Goal: Check status: Check status

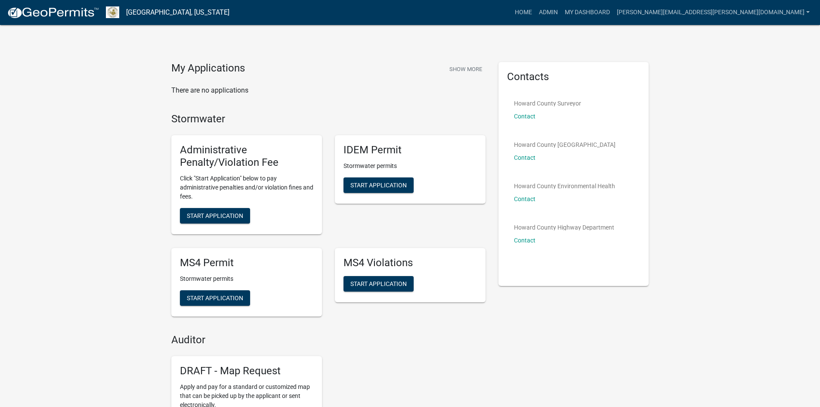
scroll to position [1632, 0]
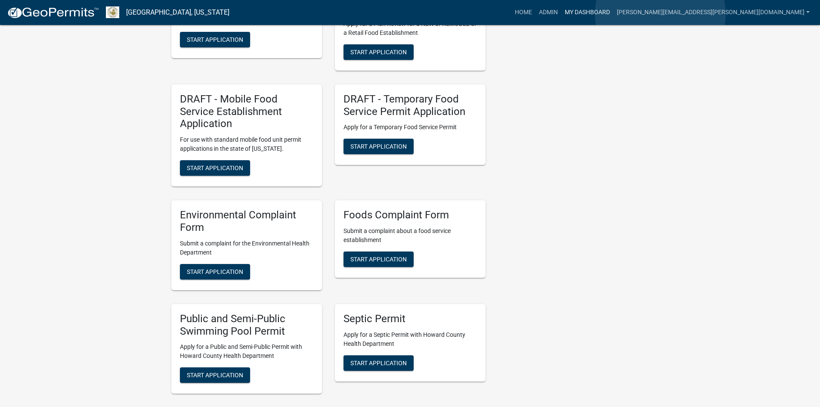
click at [614, 14] on link "My Dashboard" at bounding box center [587, 12] width 52 height 16
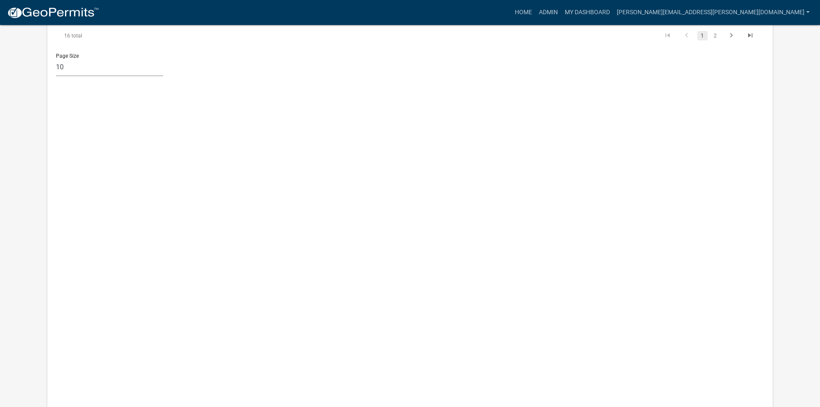
scroll to position [1108, 0]
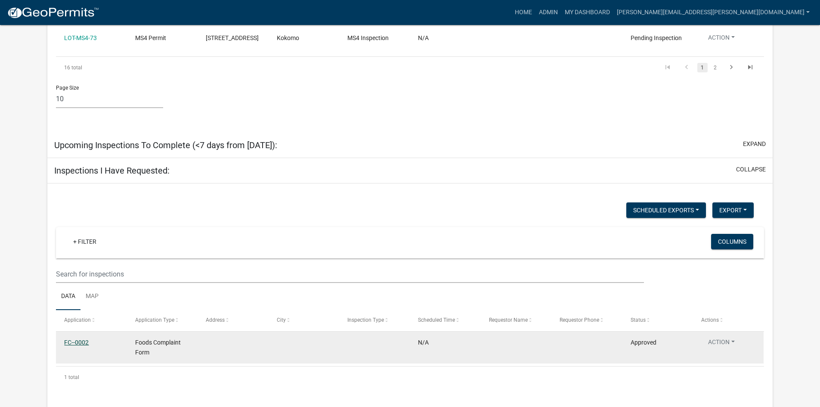
click at [82, 339] on link "FC--0002" at bounding box center [76, 342] width 25 height 7
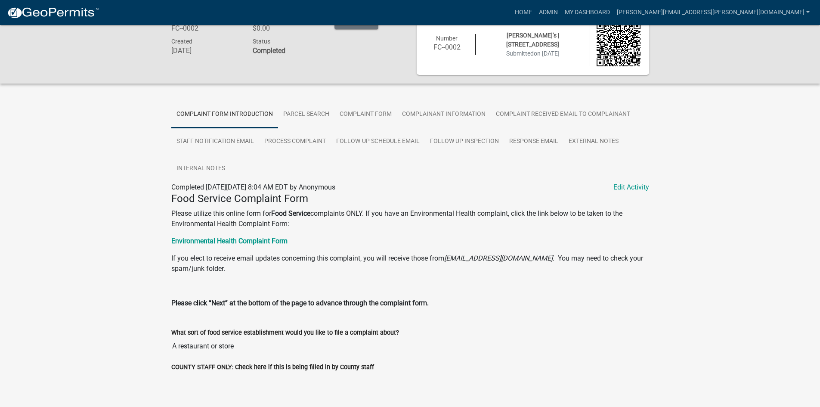
scroll to position [28, 0]
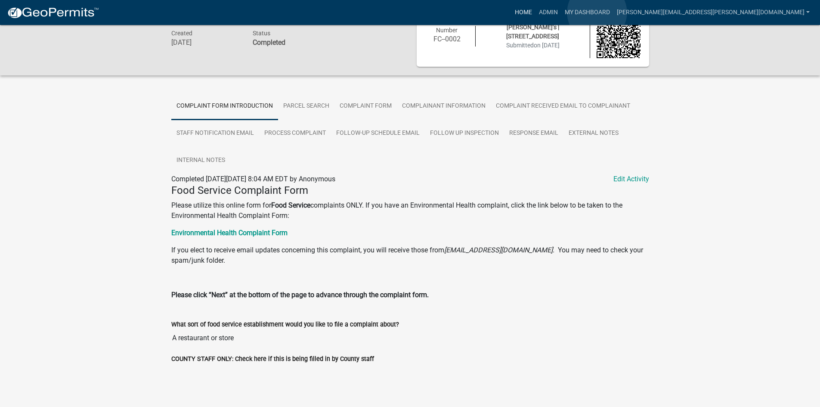
click at [536, 12] on link "Home" at bounding box center [524, 12] width 24 height 16
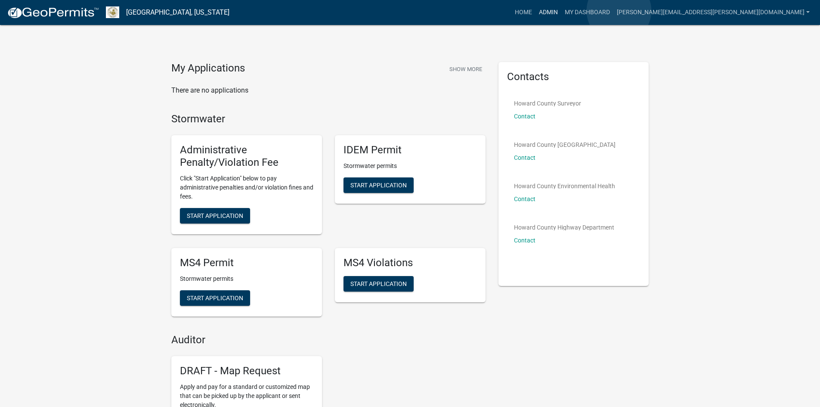
click at [561, 11] on link "Admin" at bounding box center [549, 12] width 26 height 16
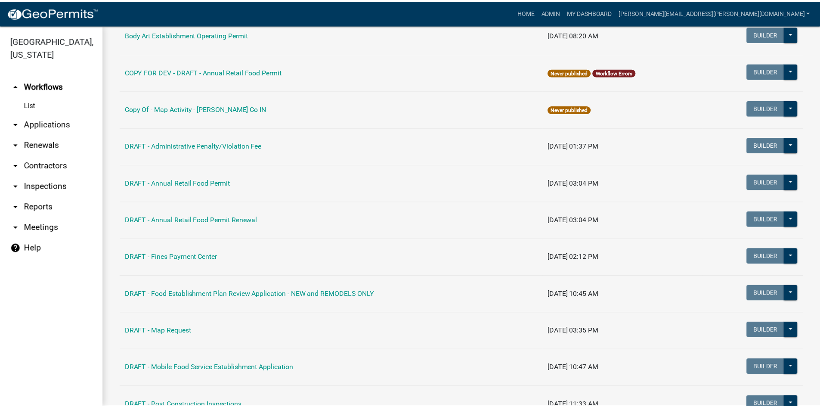
scroll to position [129, 0]
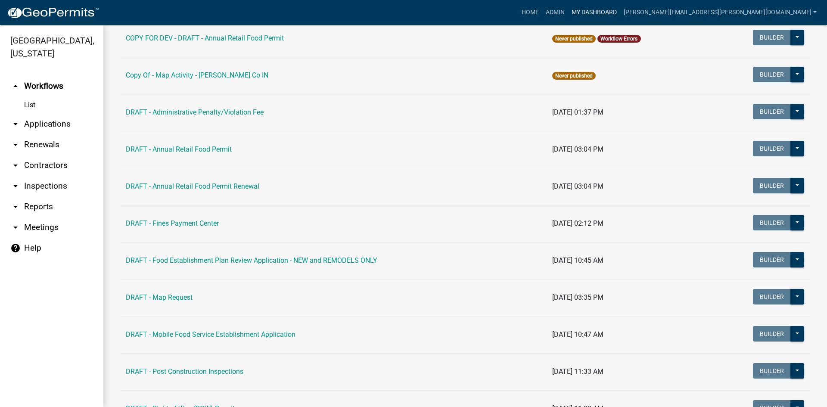
click at [620, 10] on link "My Dashboard" at bounding box center [594, 12] width 52 height 16
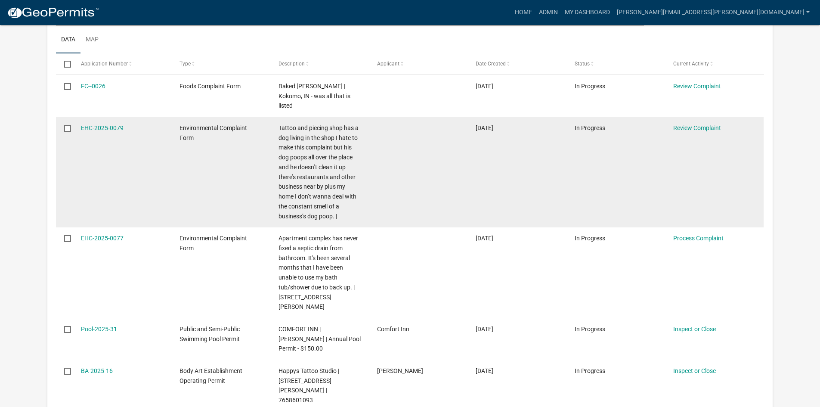
scroll to position [258, 0]
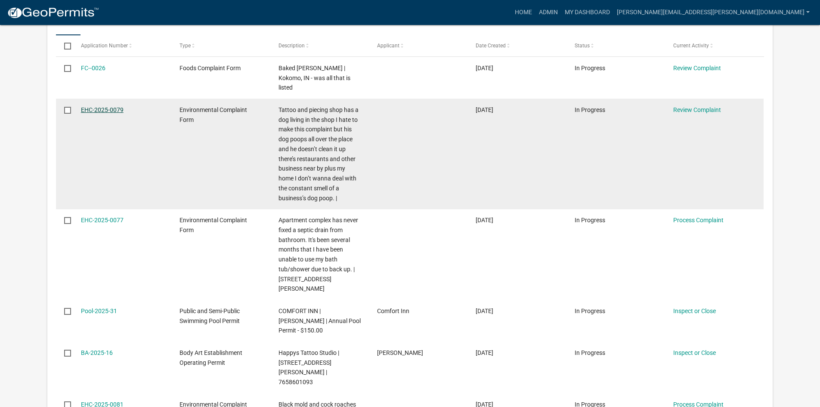
click at [103, 106] on link "EHC-2025-0079" at bounding box center [102, 109] width 43 height 7
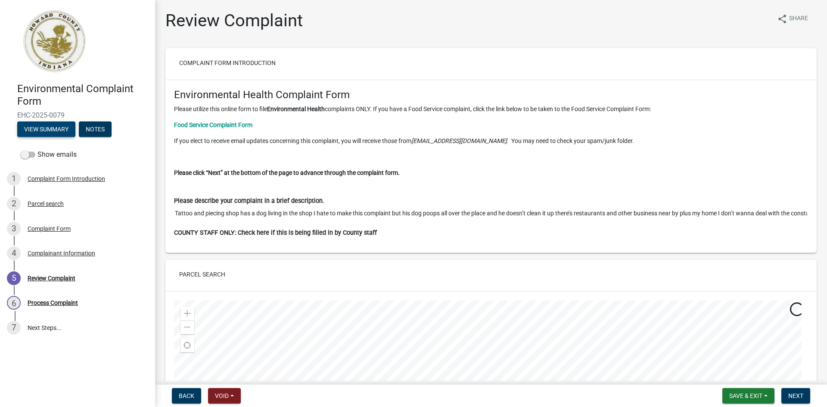
click at [54, 127] on button "View Summary" at bounding box center [46, 129] width 58 height 16
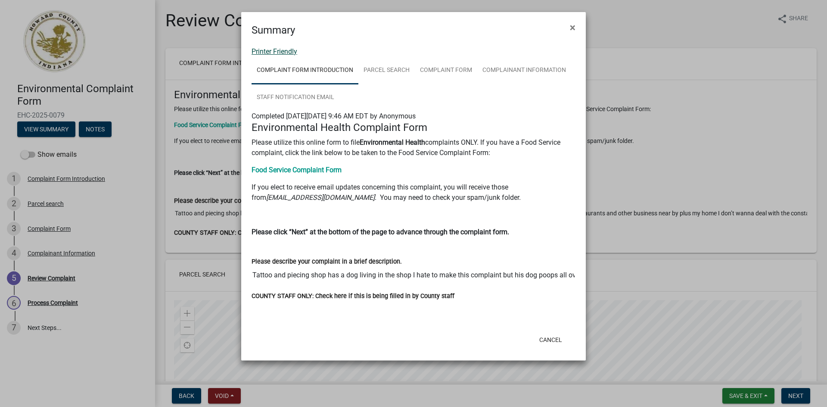
click at [278, 51] on link "Printer Friendly" at bounding box center [274, 51] width 46 height 8
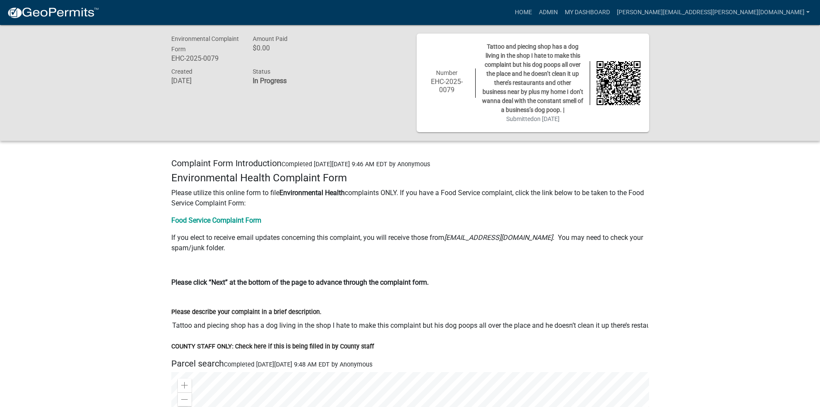
drag, startPoint x: 215, startPoint y: 333, endPoint x: 122, endPoint y: 297, distance: 99.8
